Goal: Find specific page/section: Find specific page/section

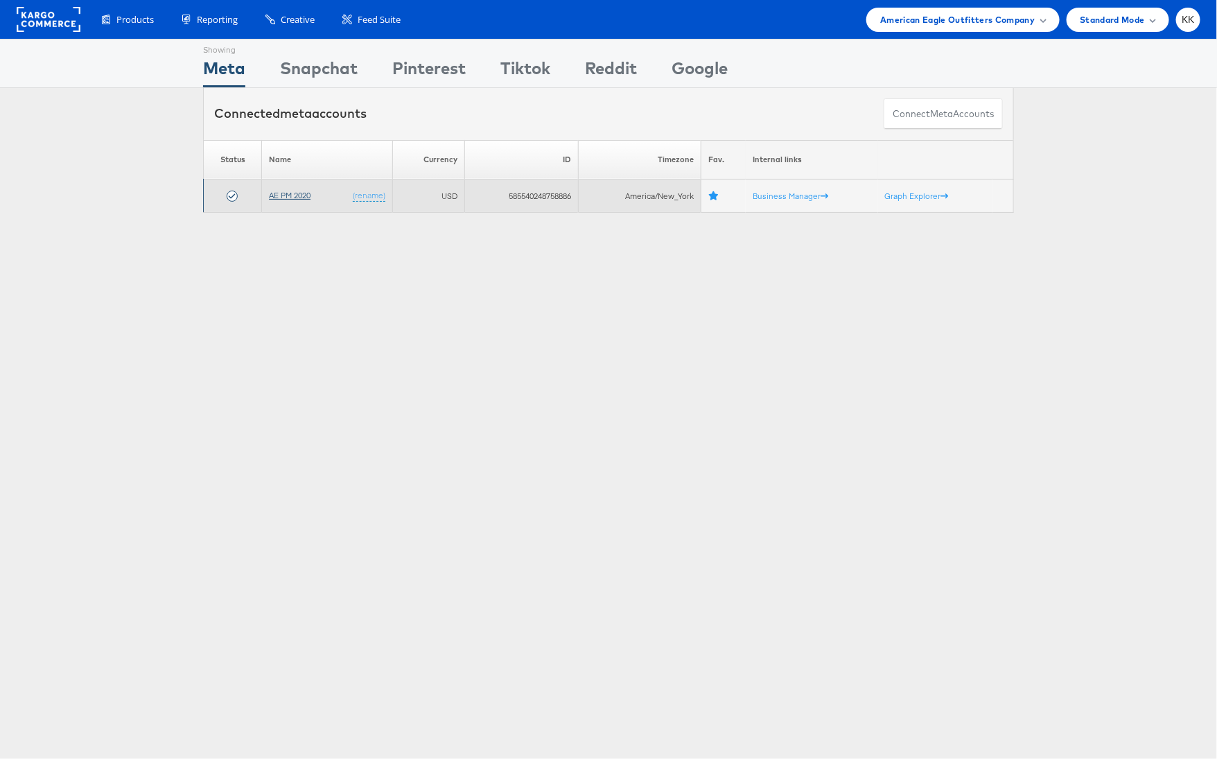
click at [297, 195] on link "AE PM 2020" at bounding box center [290, 195] width 42 height 10
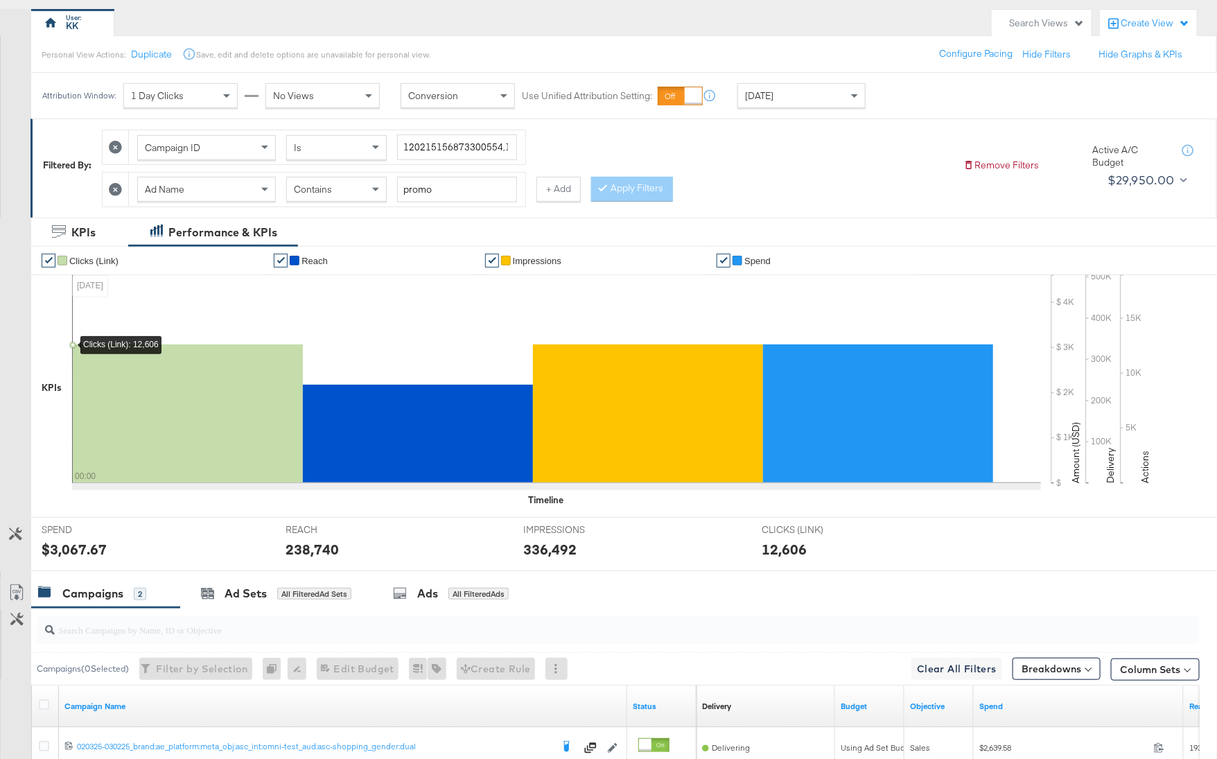
scroll to position [310, 0]
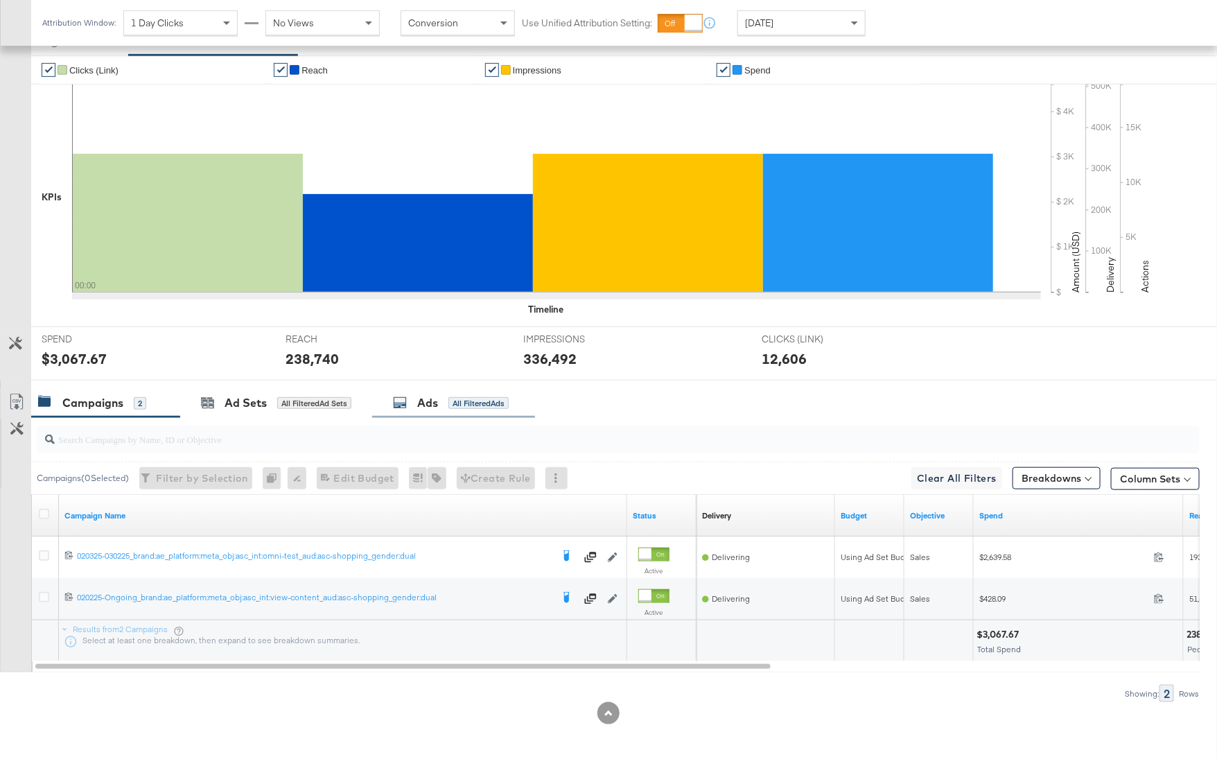
click at [460, 400] on div "All Filtered Ads" at bounding box center [478, 403] width 60 height 12
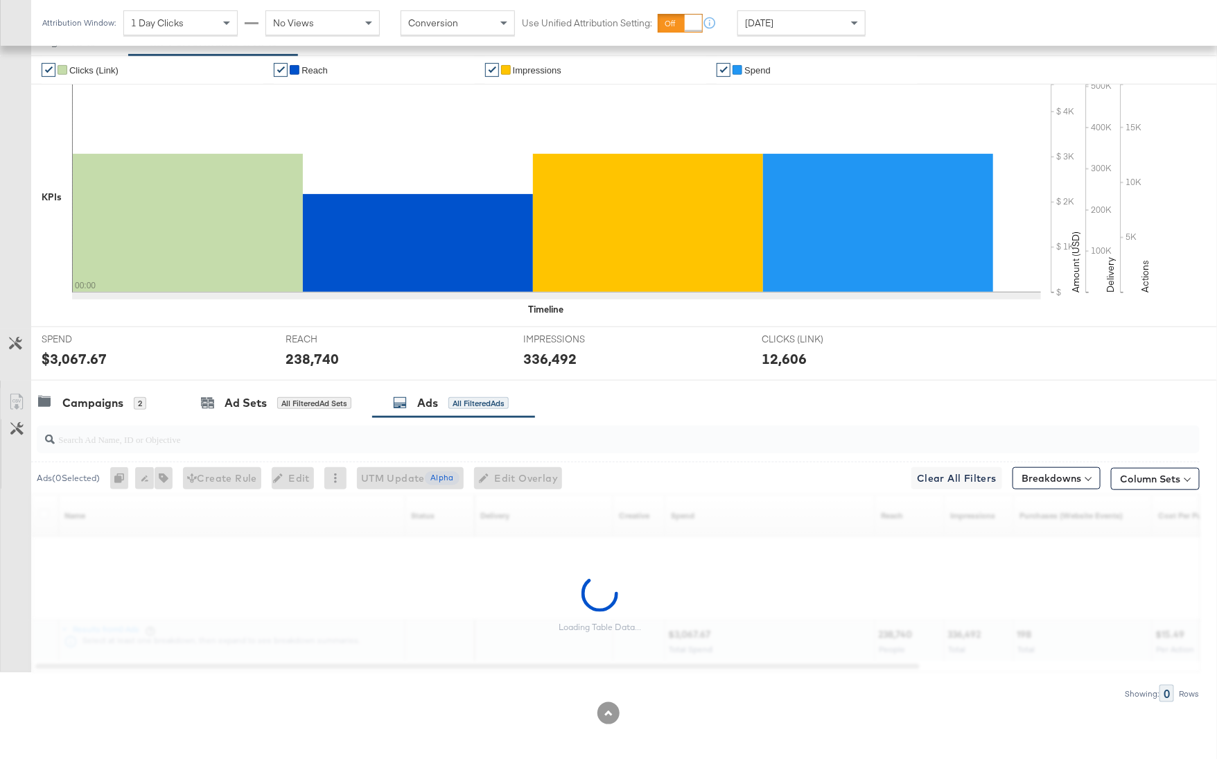
click at [249, 437] on input "search" at bounding box center [574, 433] width 1039 height 27
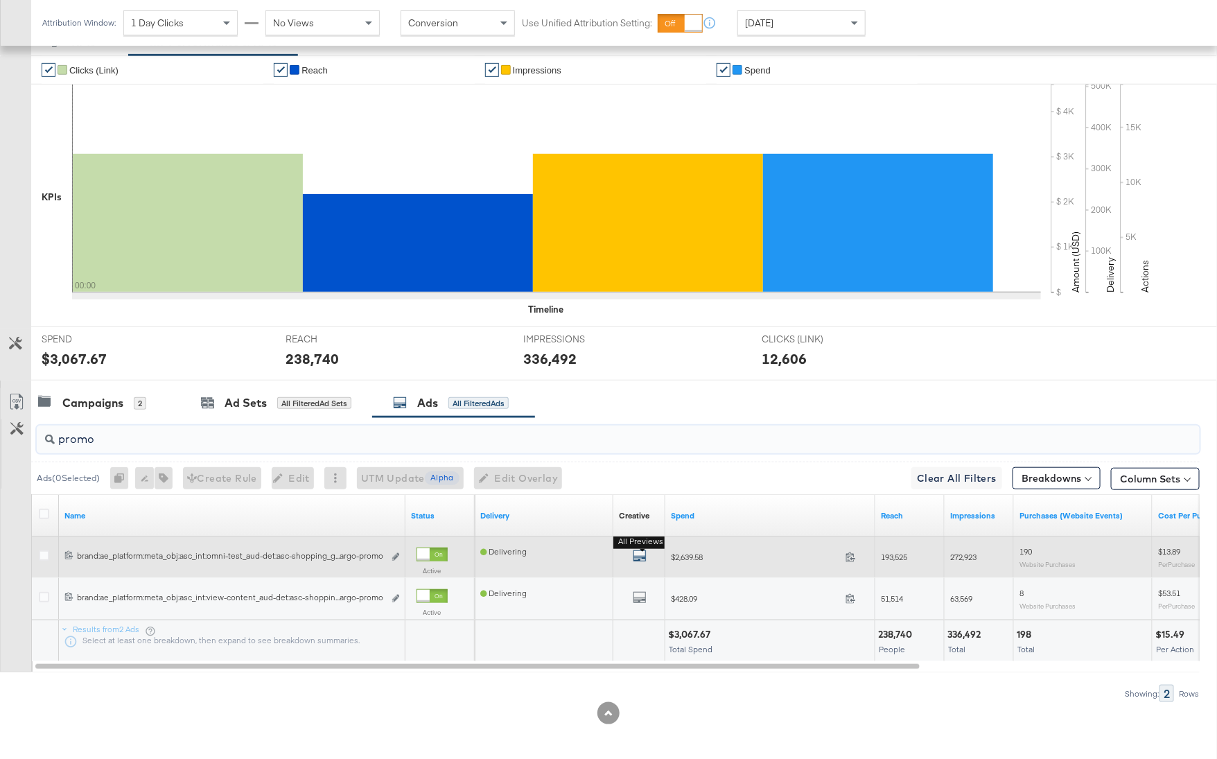
type input "promo"
click at [635, 549] on icon "default" at bounding box center [640, 556] width 14 height 14
